Goal: Transaction & Acquisition: Purchase product/service

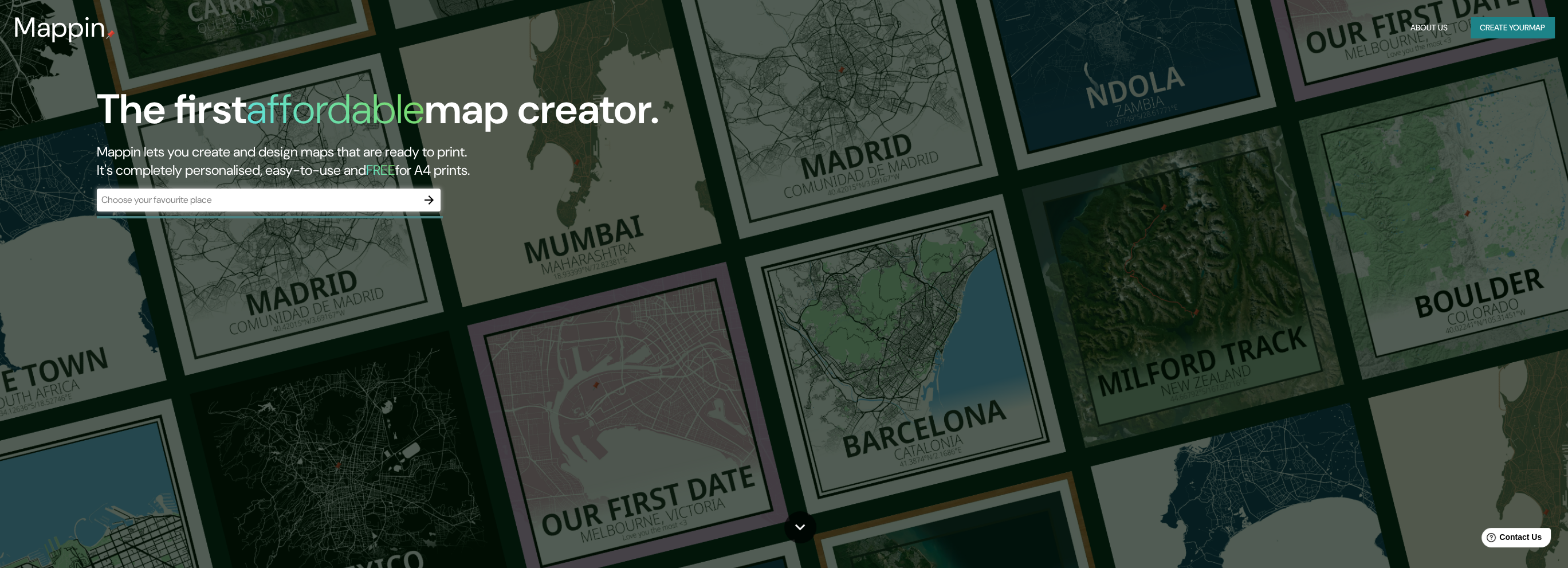
click at [192, 210] on div "​" at bounding box center [268, 200] width 344 height 23
click at [1542, 37] on button "Create your map" at bounding box center [1512, 27] width 84 height 21
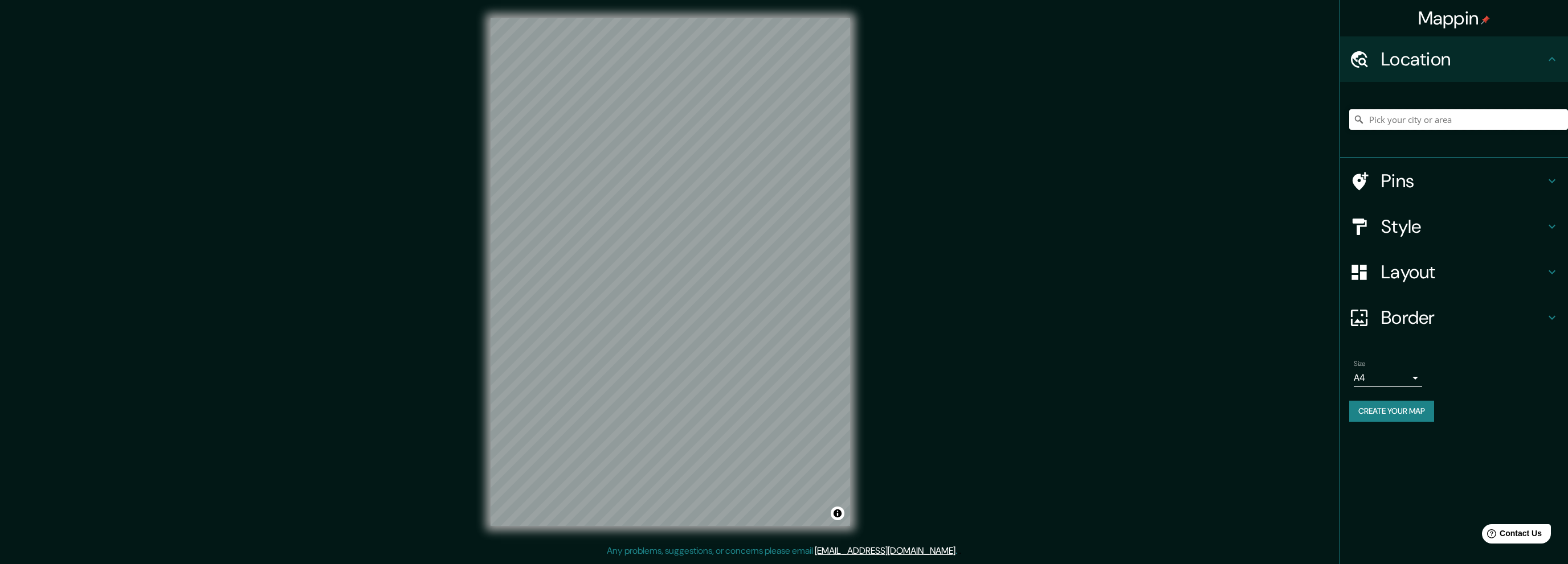
click at [1403, 118] on input "Pick your city or area" at bounding box center [1457, 120] width 219 height 21
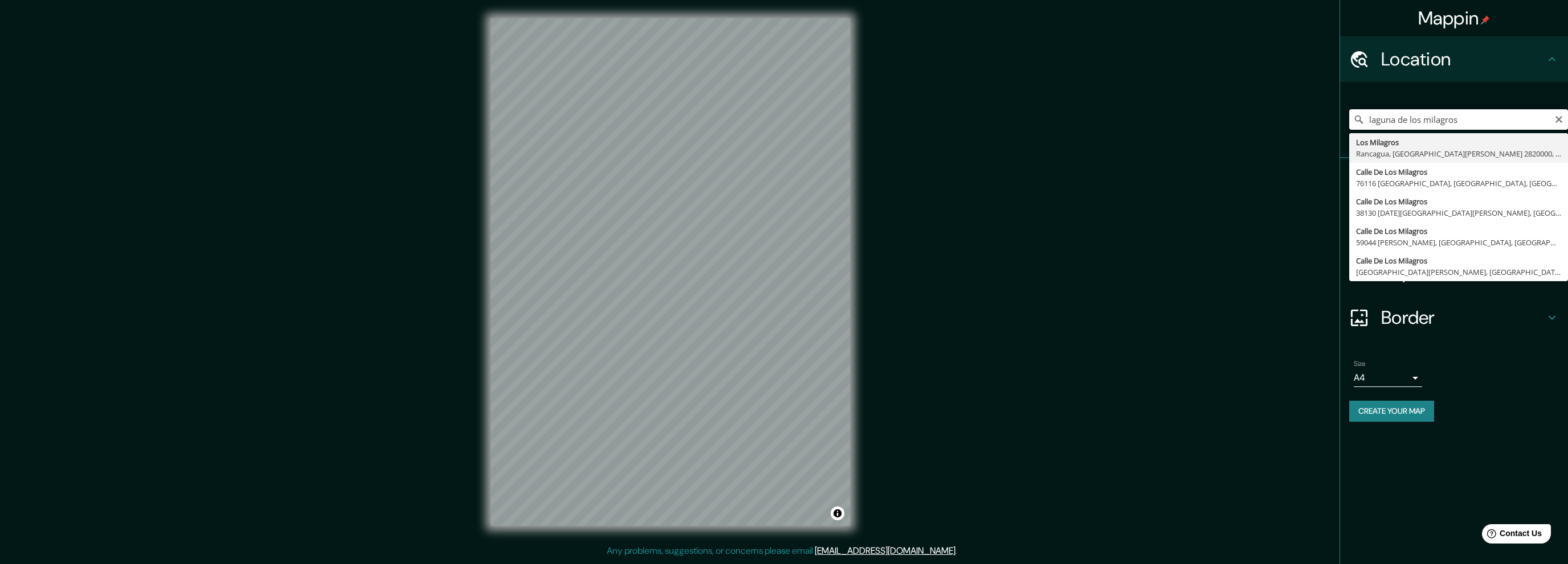
paste input "-9.146266, -75.995007"
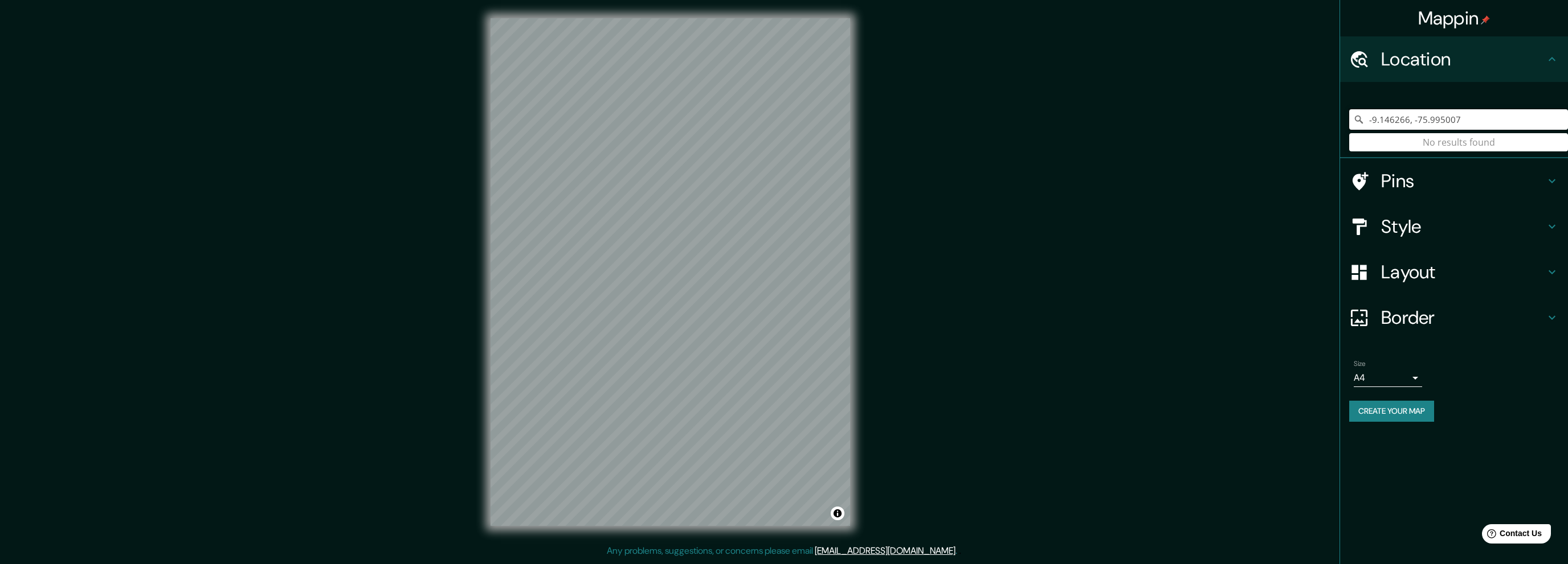
type input "-9.146266, -75.995007"
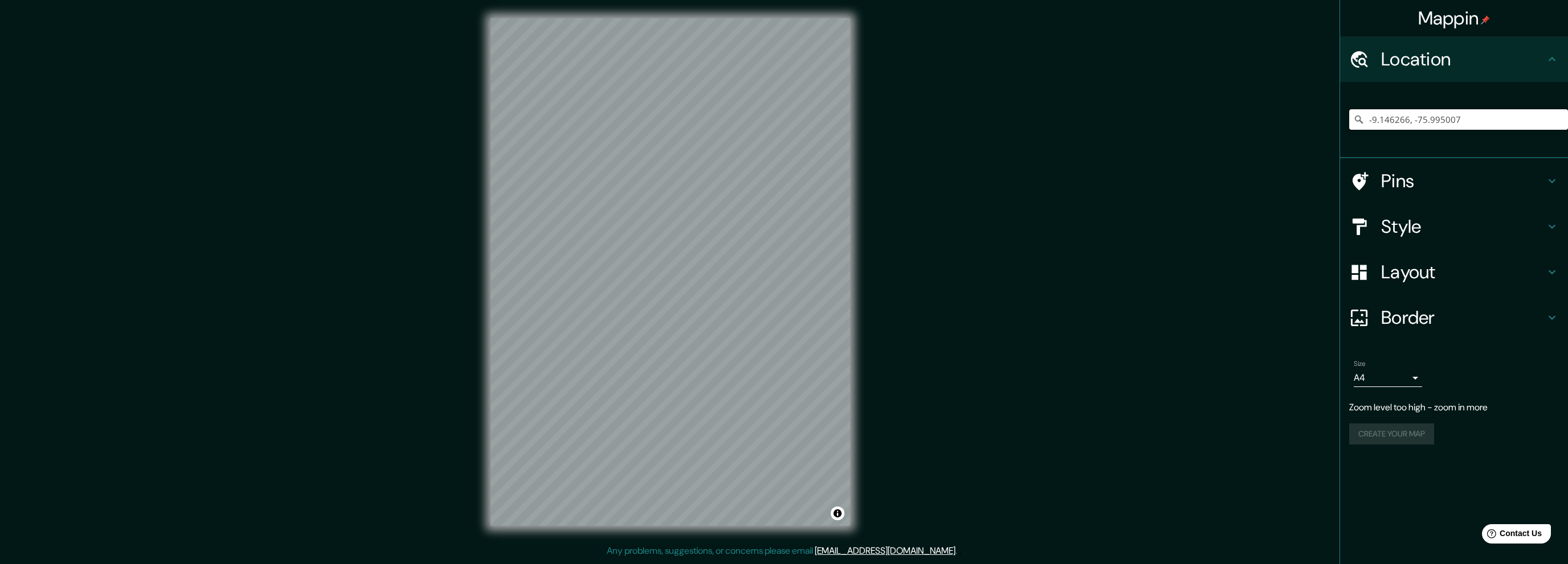
click at [1422, 122] on input "-9.146266, -75.995007" at bounding box center [1457, 120] width 219 height 21
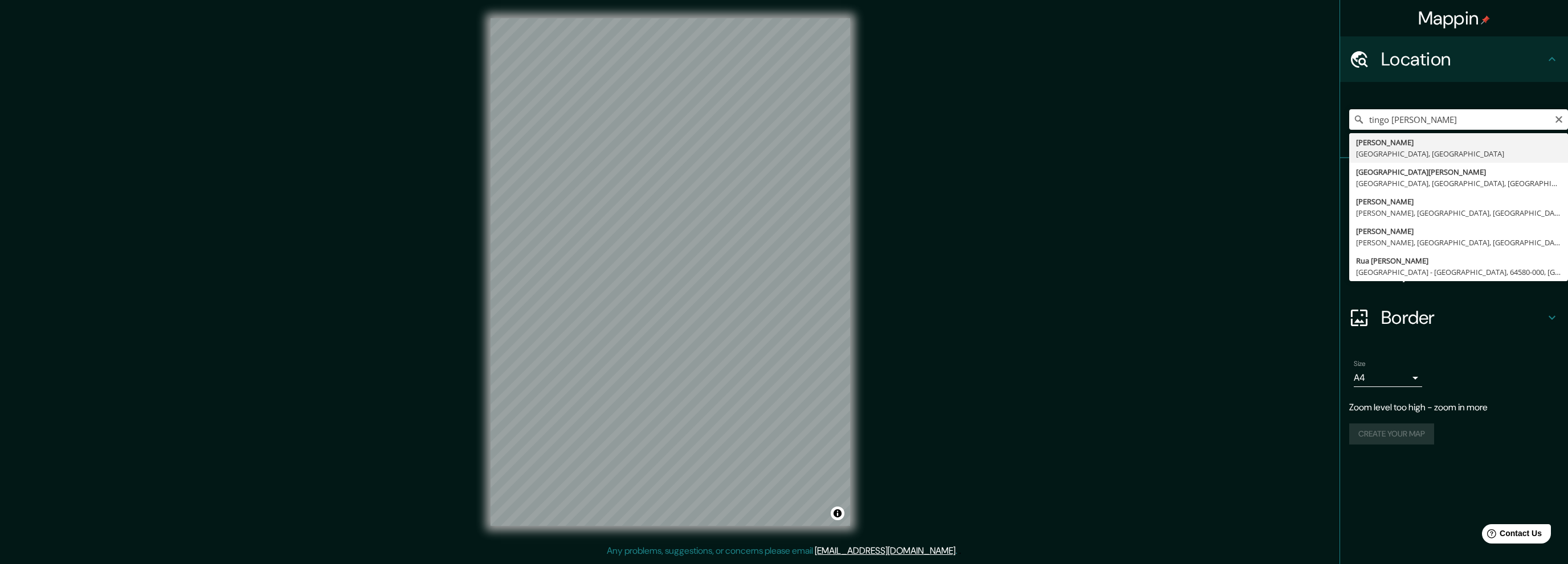
type input "[PERSON_NAME], [GEOGRAPHIC_DATA], [GEOGRAPHIC_DATA]"
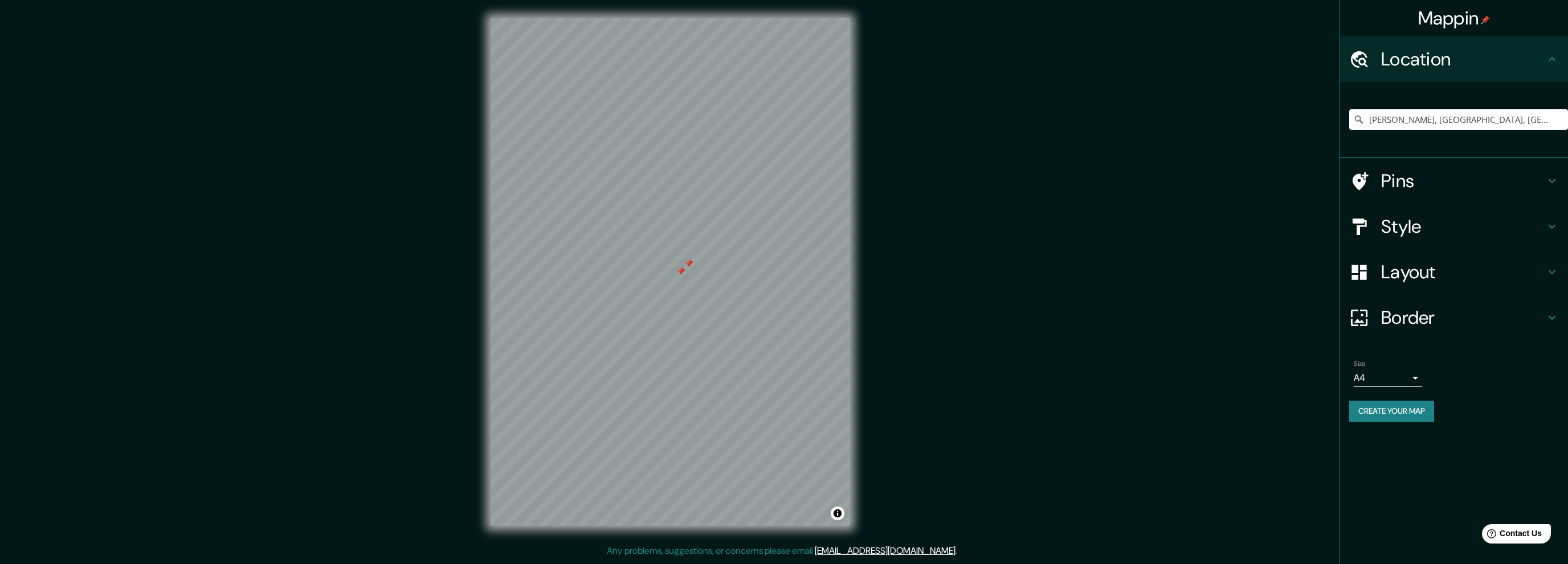
click at [681, 273] on div at bounding box center [681, 271] width 9 height 9
click at [686, 262] on div at bounding box center [689, 264] width 9 height 9
click at [688, 259] on div at bounding box center [690, 260] width 9 height 9
click at [1381, 368] on body "Mappin Location [GEOGRAPHIC_DATA][PERSON_NAME], [GEOGRAPHIC_DATA], [GEOGRAPHIC_…" at bounding box center [784, 282] width 1568 height 564
click at [1398, 428] on li "A3" at bounding box center [1387, 422] width 68 height 21
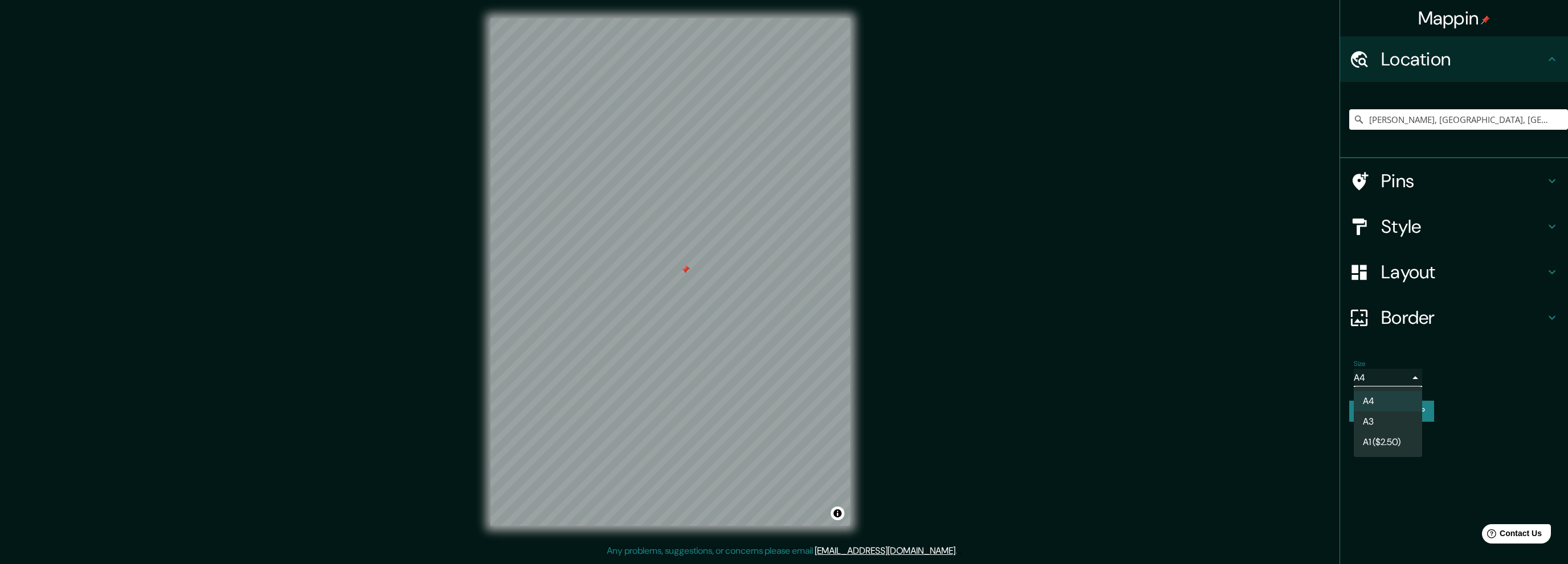
type input "a4"
click at [1397, 414] on button "Create your map" at bounding box center [1391, 411] width 85 height 21
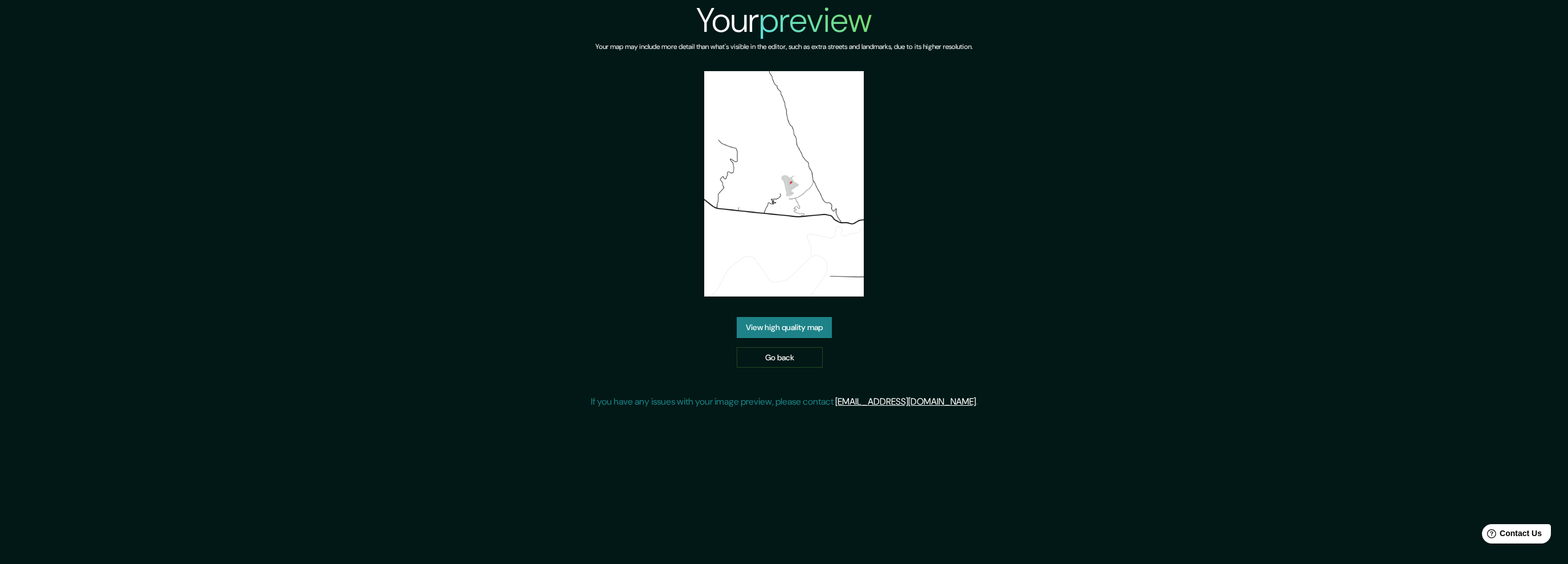
click at [813, 333] on link "View high quality map" at bounding box center [784, 327] width 95 height 21
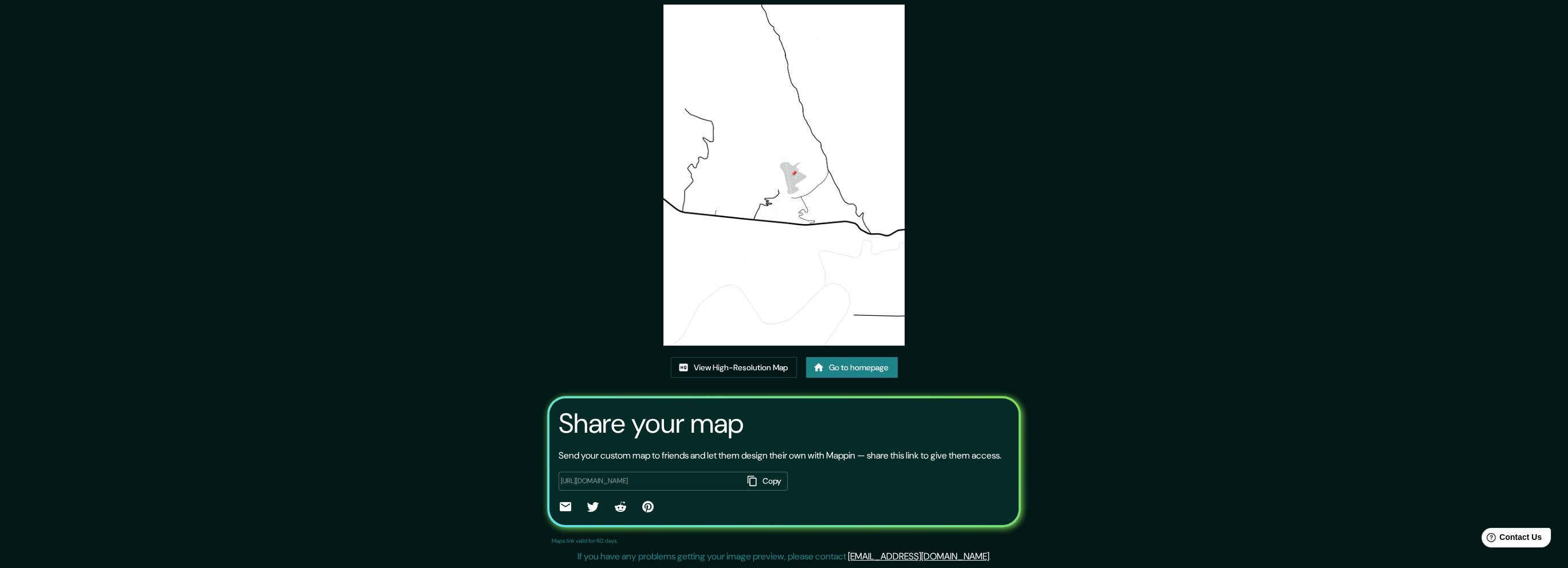
scroll to position [59, 0]
click at [786, 201] on img at bounding box center [784, 175] width 241 height 342
click at [741, 358] on link "View High-Resolution Map" at bounding box center [734, 367] width 126 height 21
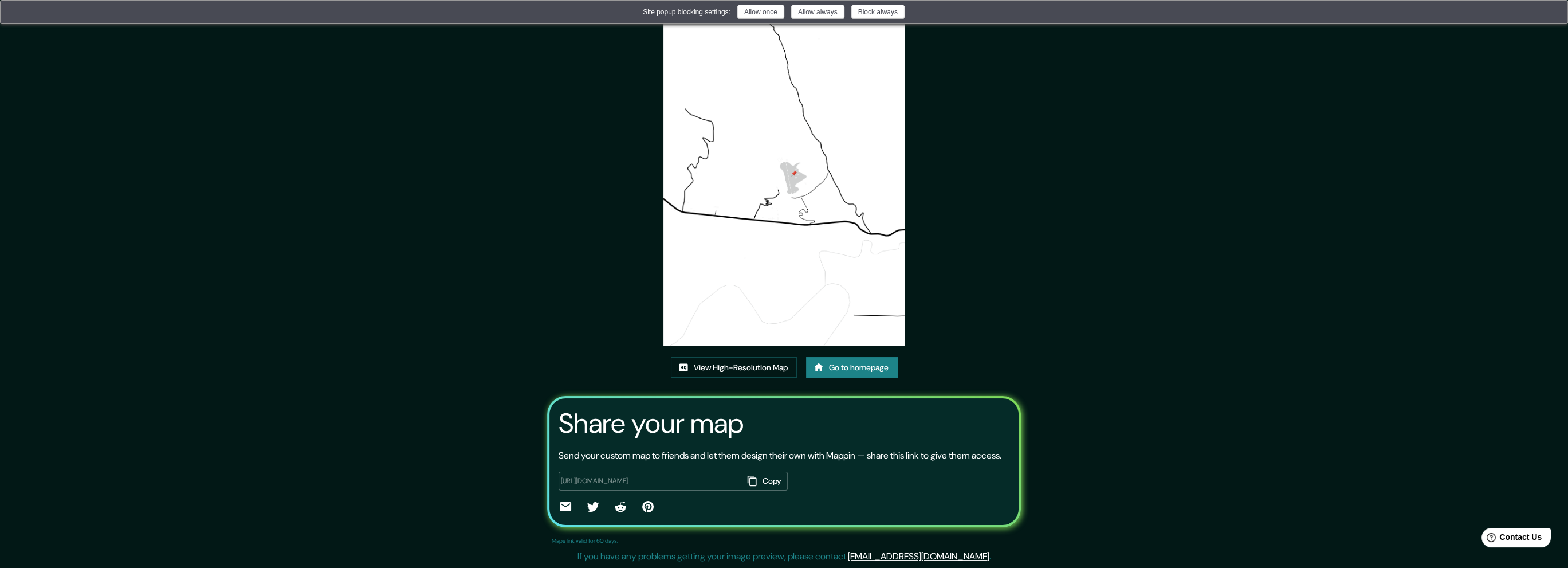
click at [836, 13] on button "Allow always" at bounding box center [818, 12] width 53 height 14
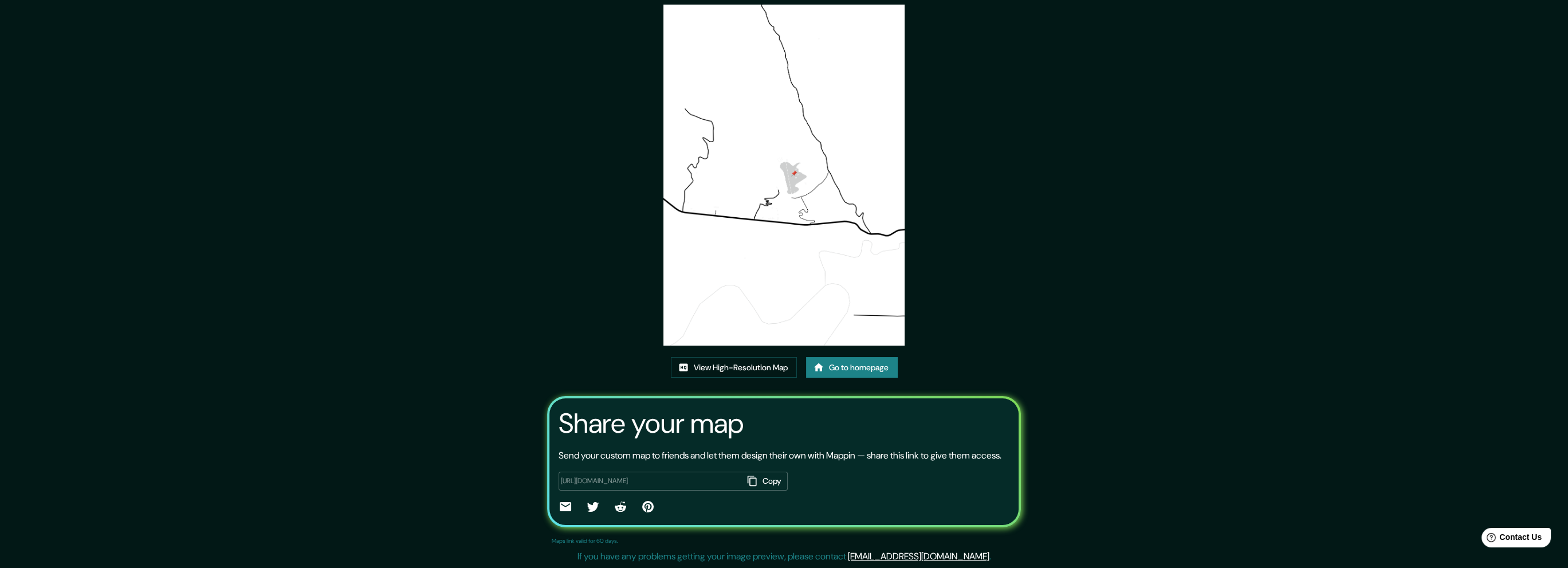
click at [1134, 320] on div "This map was created with Mappin View High-Resolution Map Go to homepage Share …" at bounding box center [784, 261] width 1568 height 614
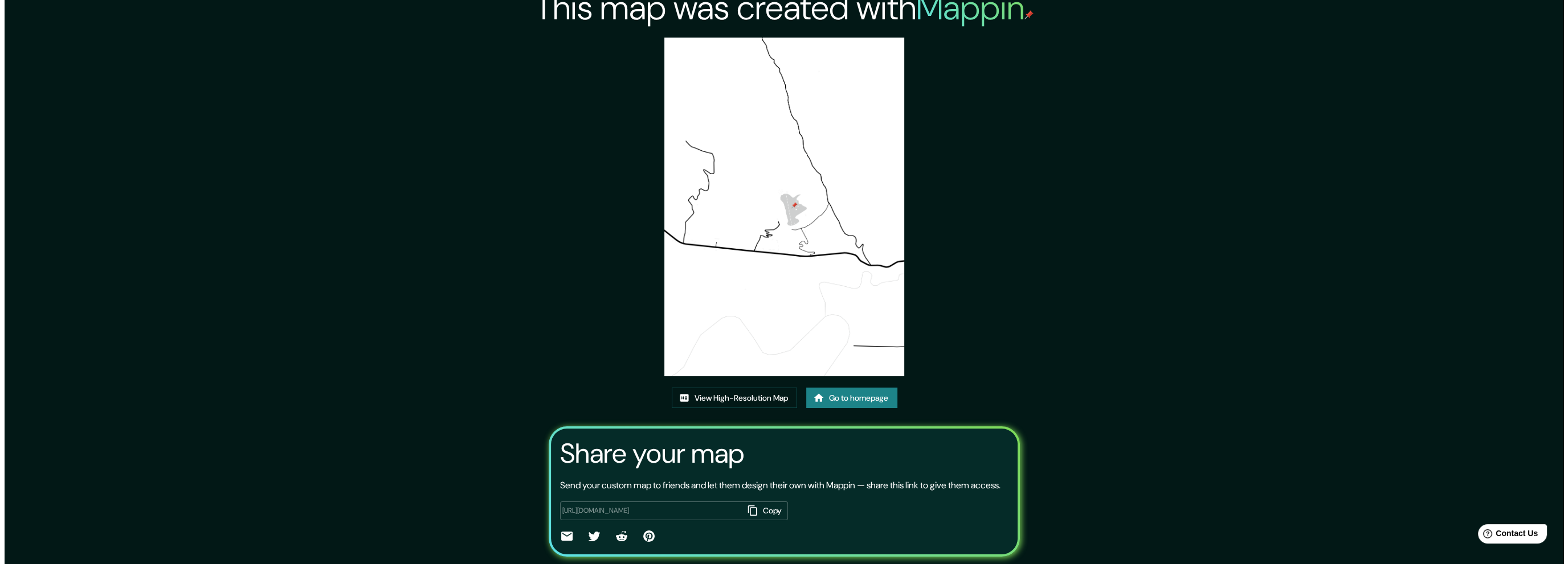
scroll to position [0, 0]
